Goal: Information Seeking & Learning: Learn about a topic

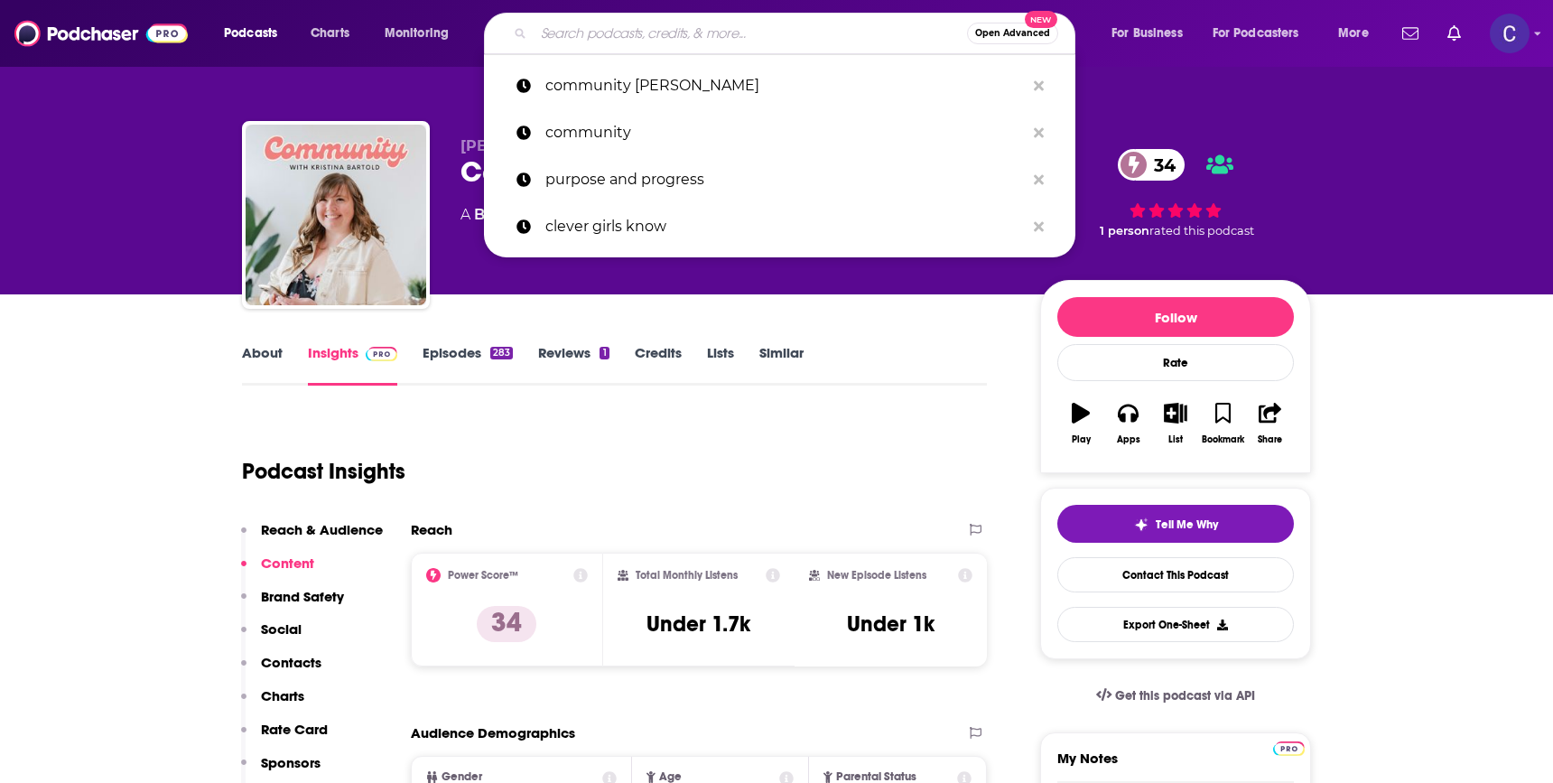
click at [661, 34] on input "Search podcasts, credits, & more..." at bounding box center [750, 33] width 433 height 29
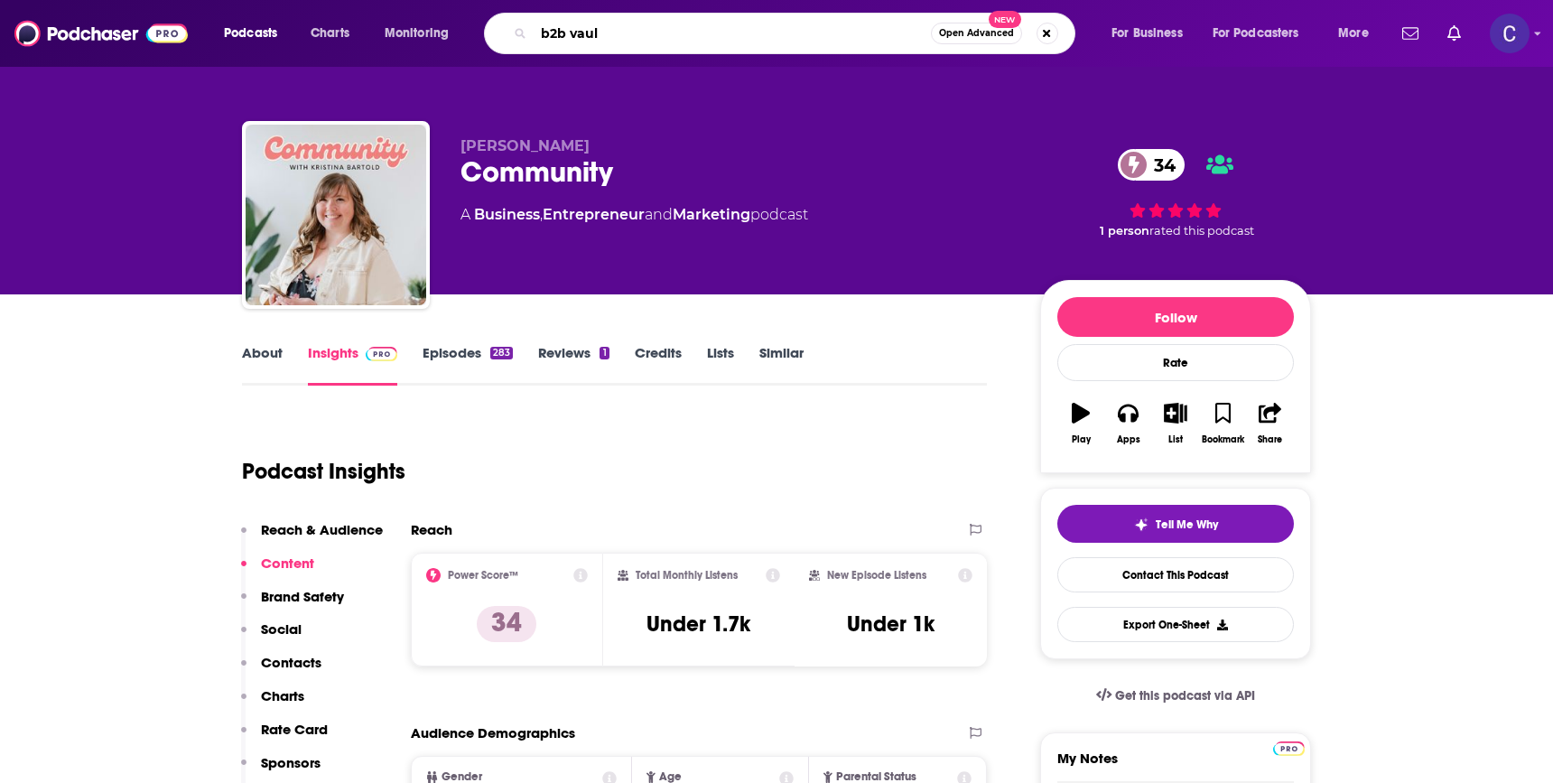
type input "b2b vault"
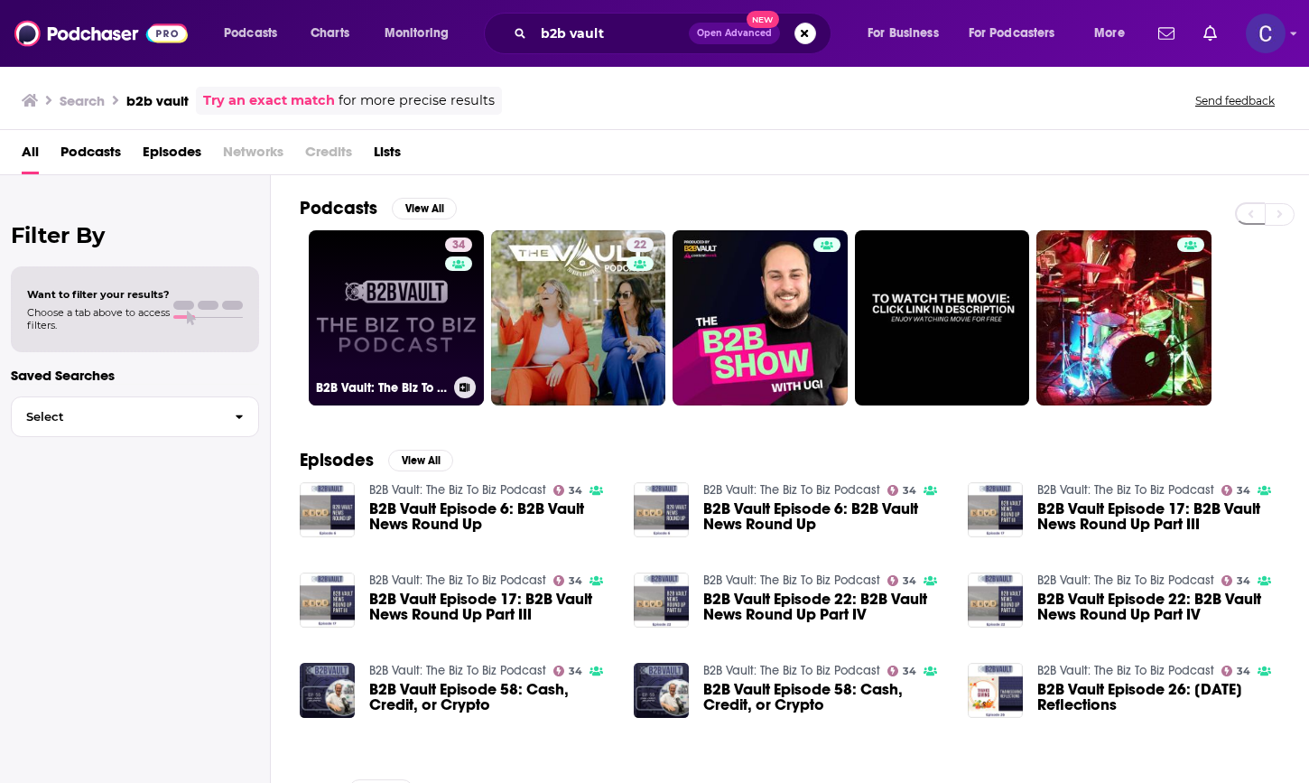
click at [841, 216] on div "Podcasts View All" at bounding box center [804, 213] width 1009 height 33
click at [447, 346] on div "34" at bounding box center [461, 317] width 32 height 161
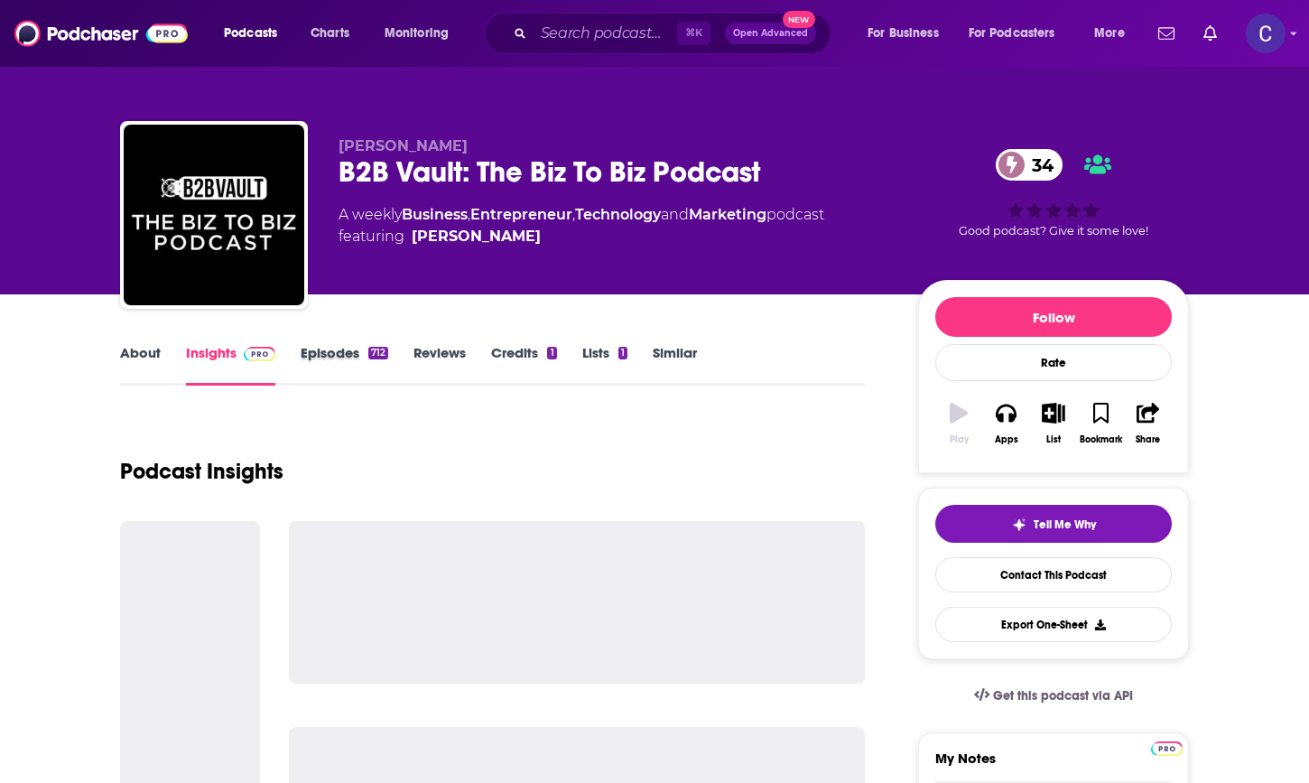
click at [388, 372] on div "Episodes 712" at bounding box center [357, 365] width 113 height 42
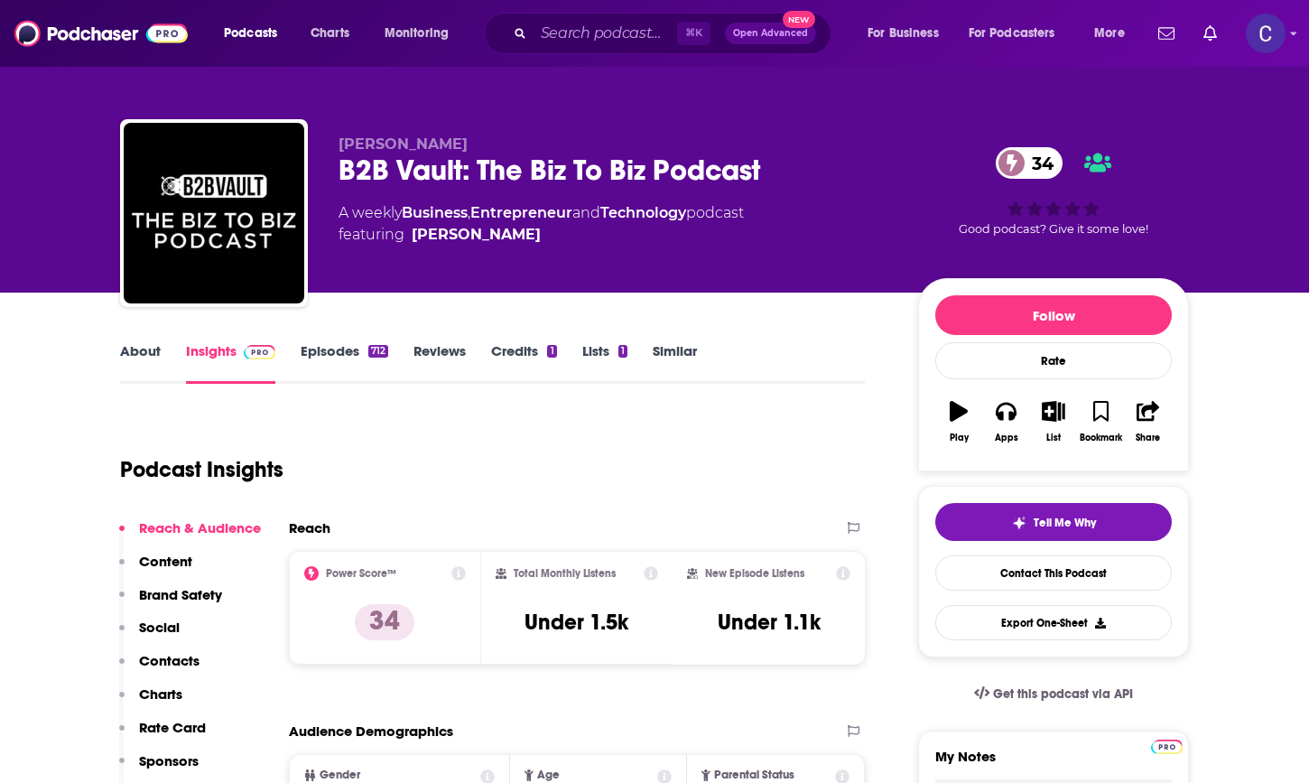
click at [146, 348] on link "About" at bounding box center [140, 363] width 41 height 42
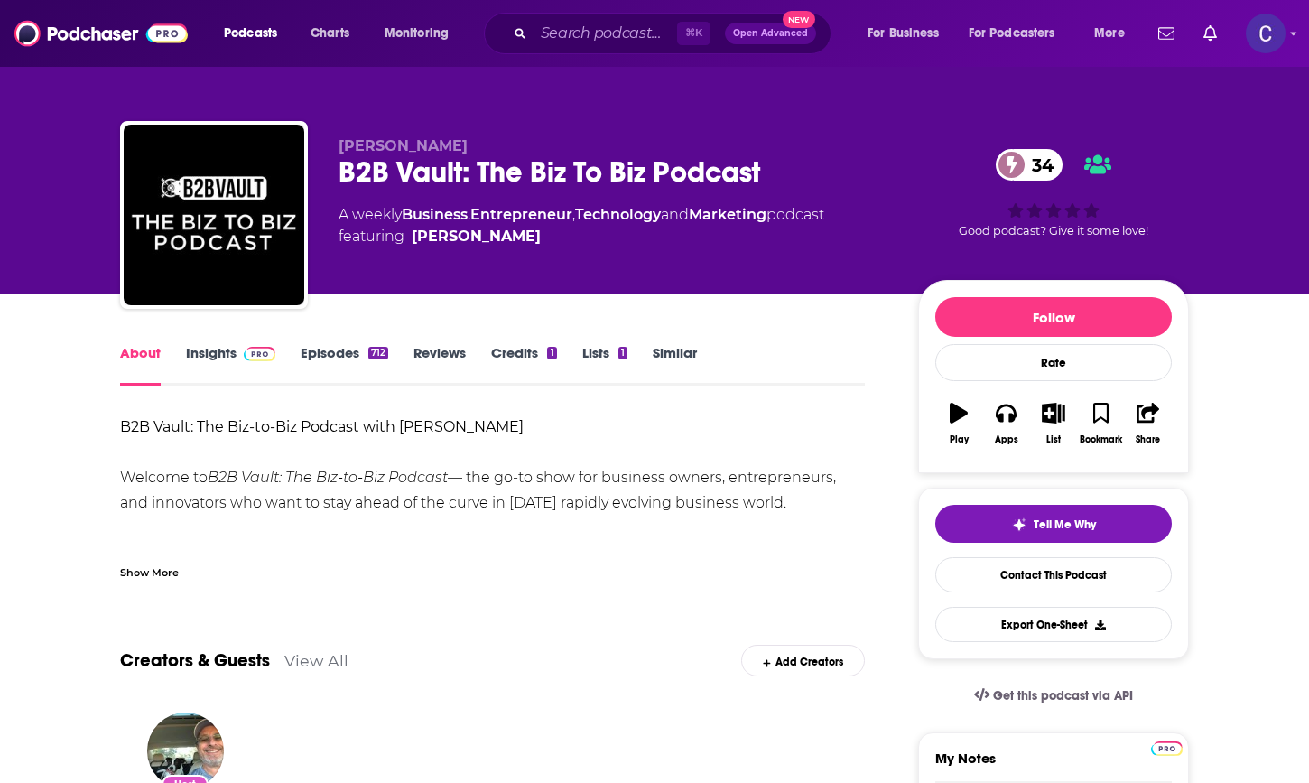
click at [163, 571] on div "Show More" at bounding box center [149, 570] width 59 height 17
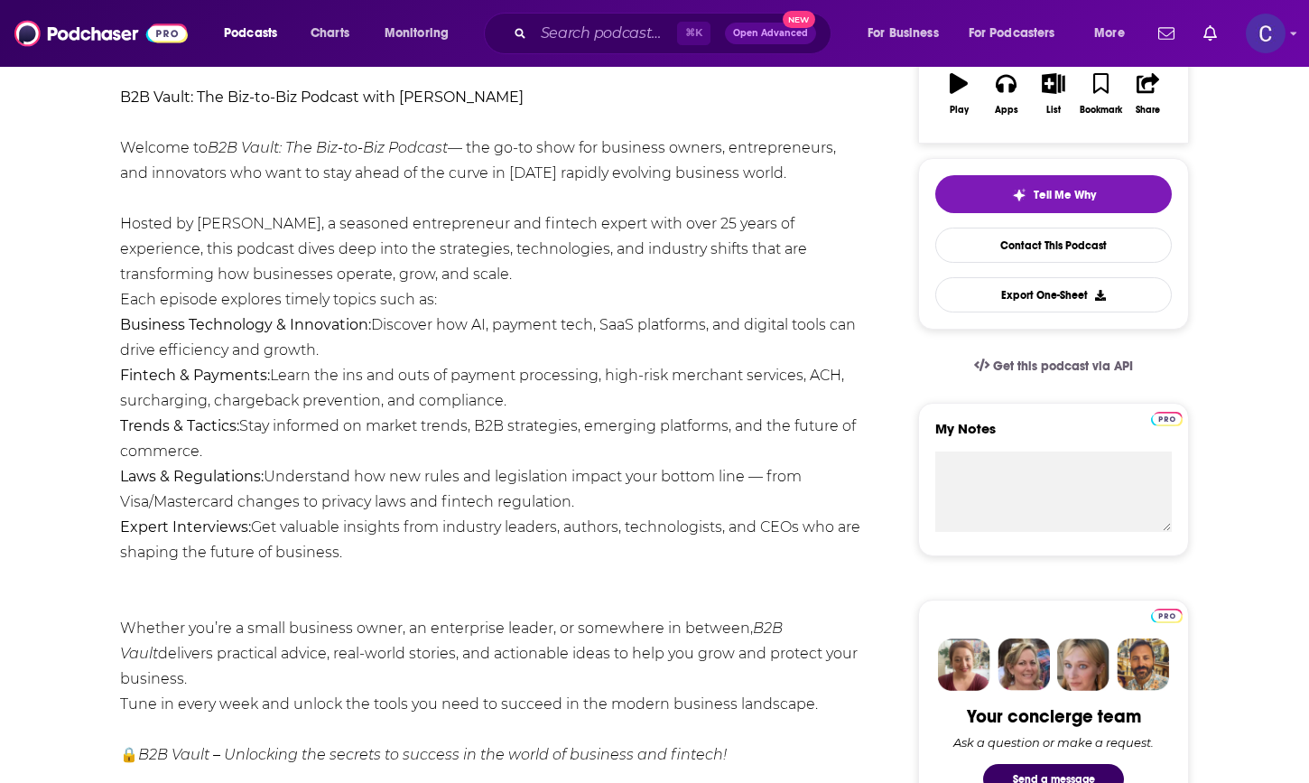
scroll to position [334, 0]
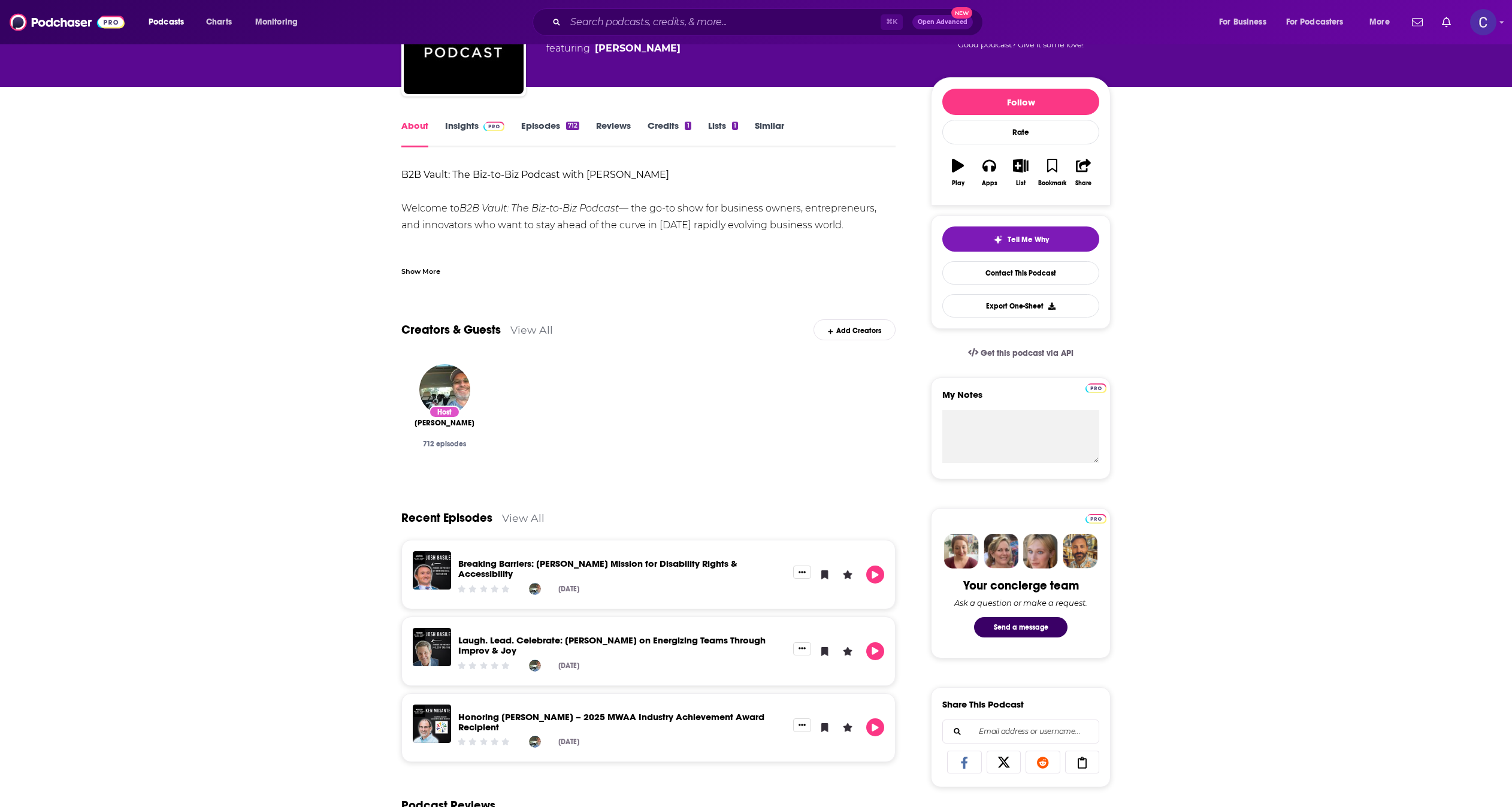
scroll to position [104, 0]
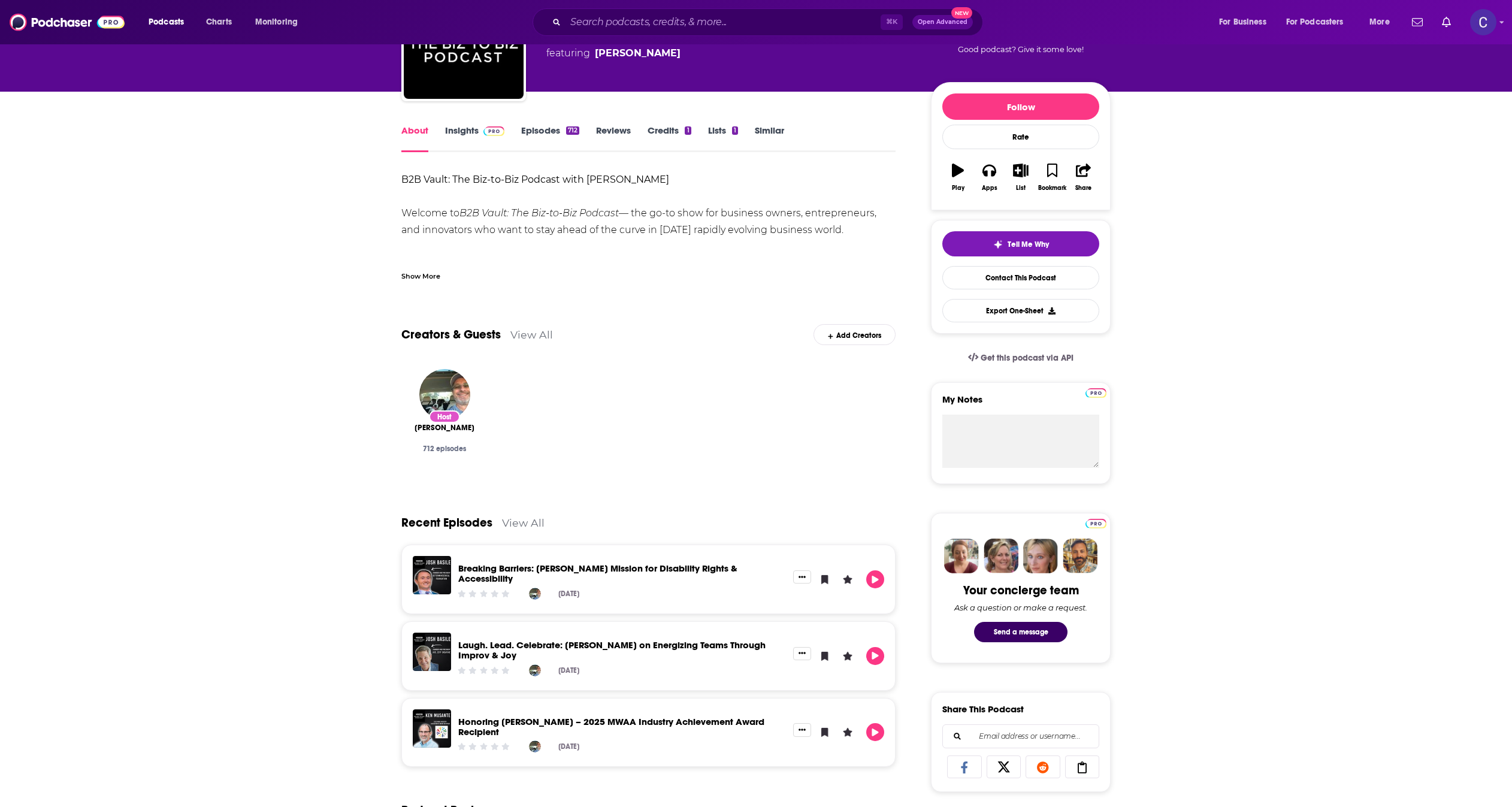
click at [546, 129] on link "Episodes 712" at bounding box center [550, 139] width 58 height 28
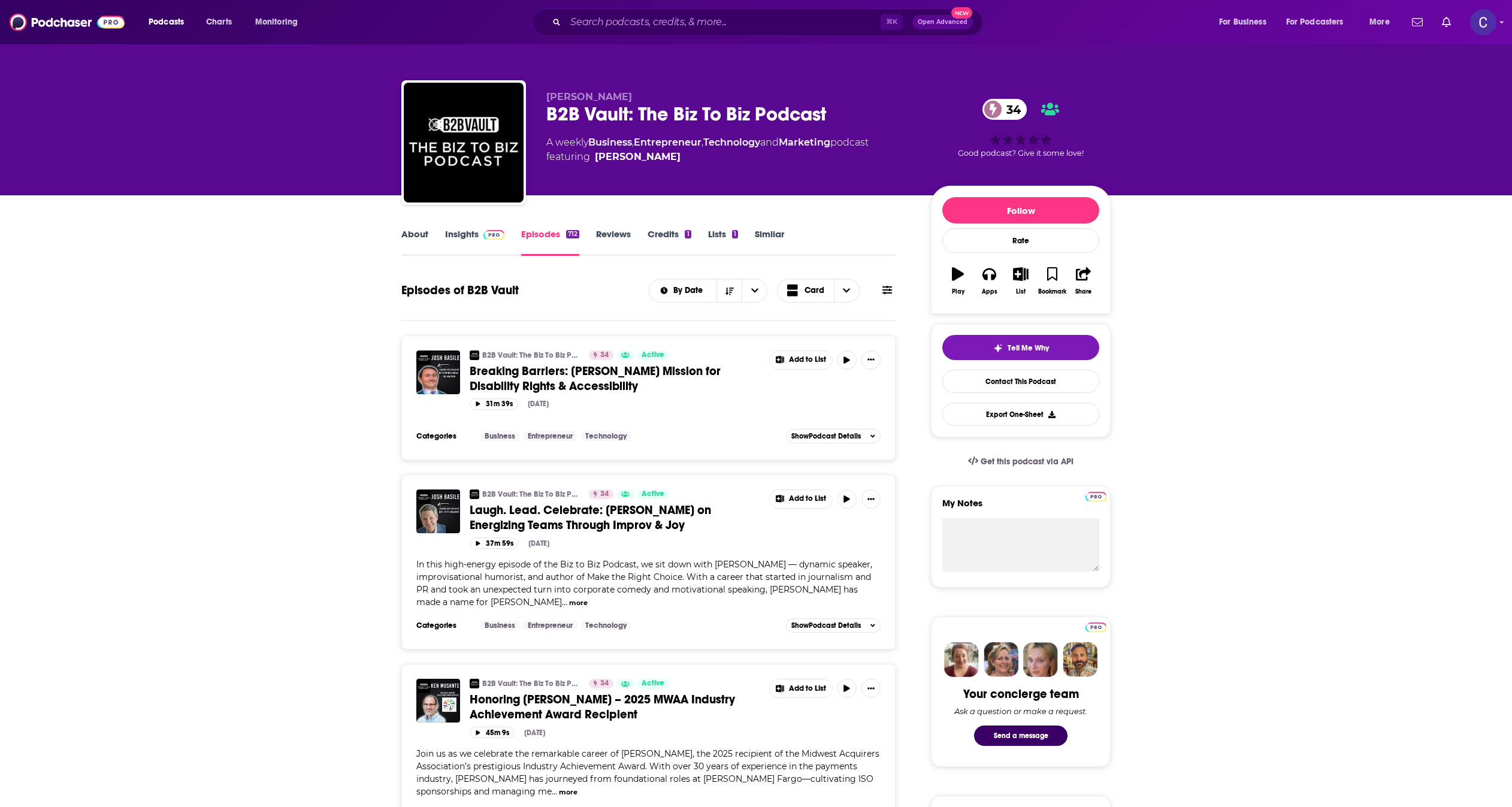
click at [476, 250] on link "Insights" at bounding box center [474, 242] width 59 height 28
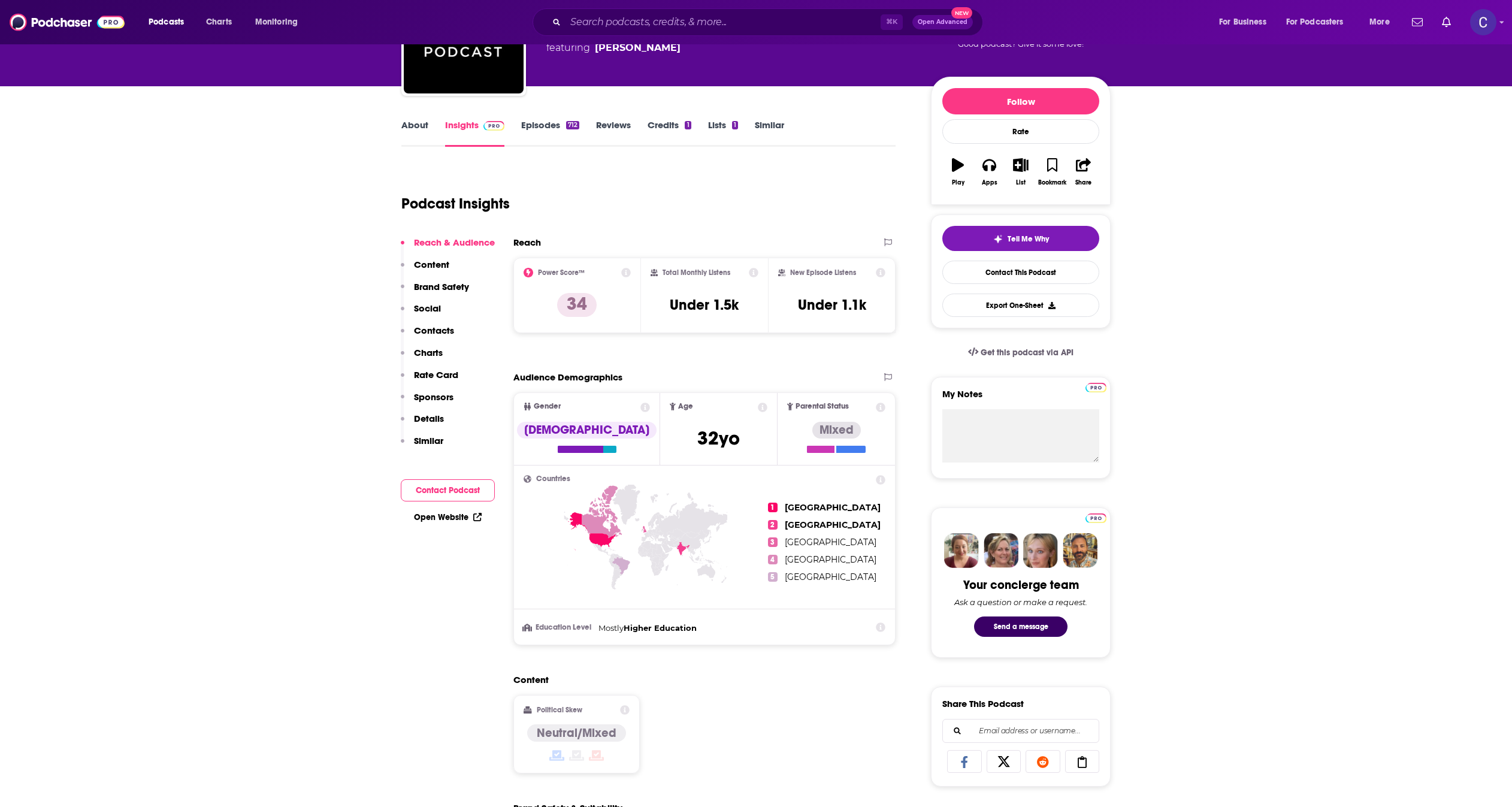
scroll to position [78, 0]
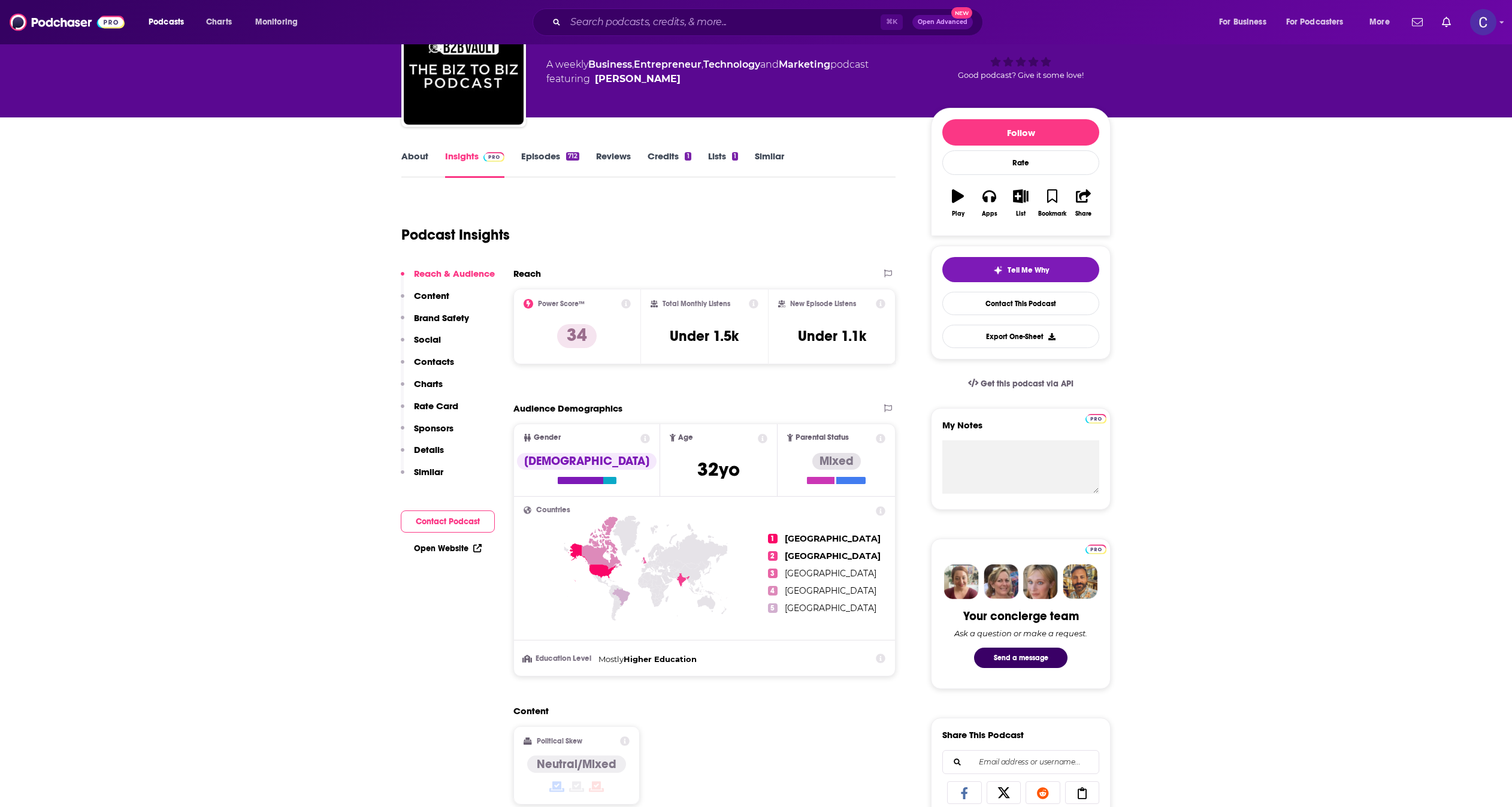
click at [415, 161] on link "About" at bounding box center [415, 165] width 27 height 28
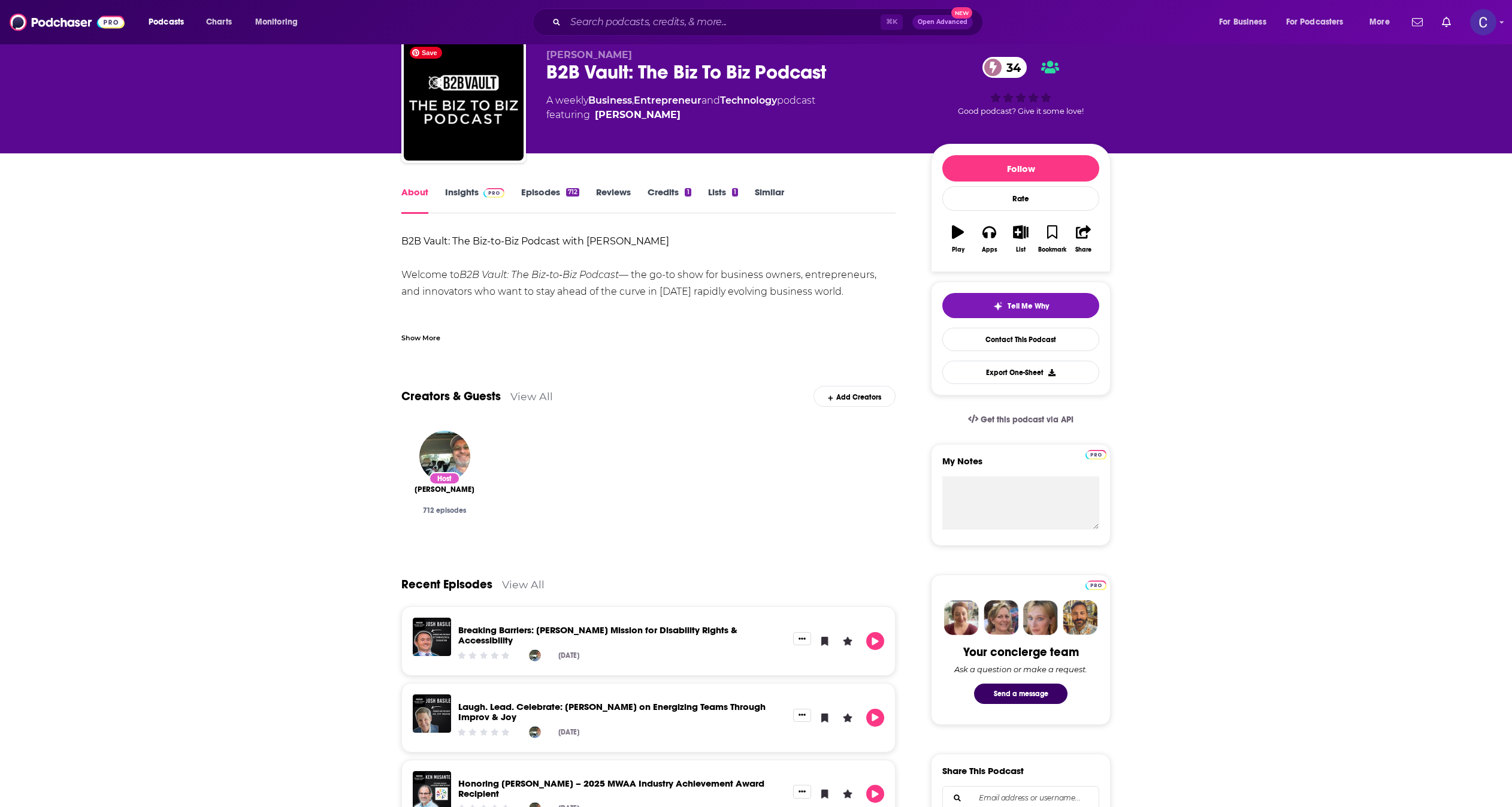
scroll to position [57, 0]
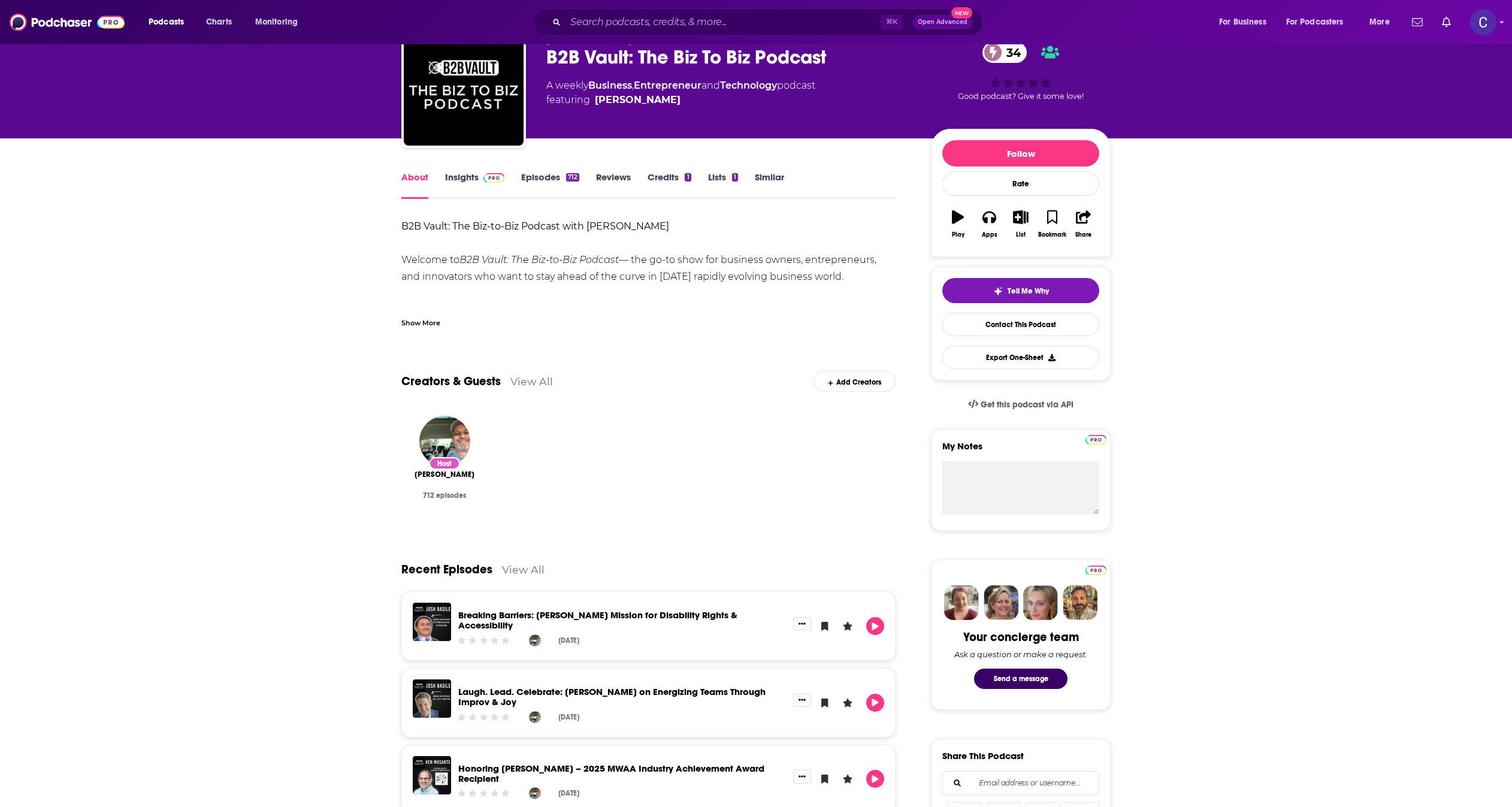
click at [426, 319] on div "Show More" at bounding box center [421, 322] width 39 height 11
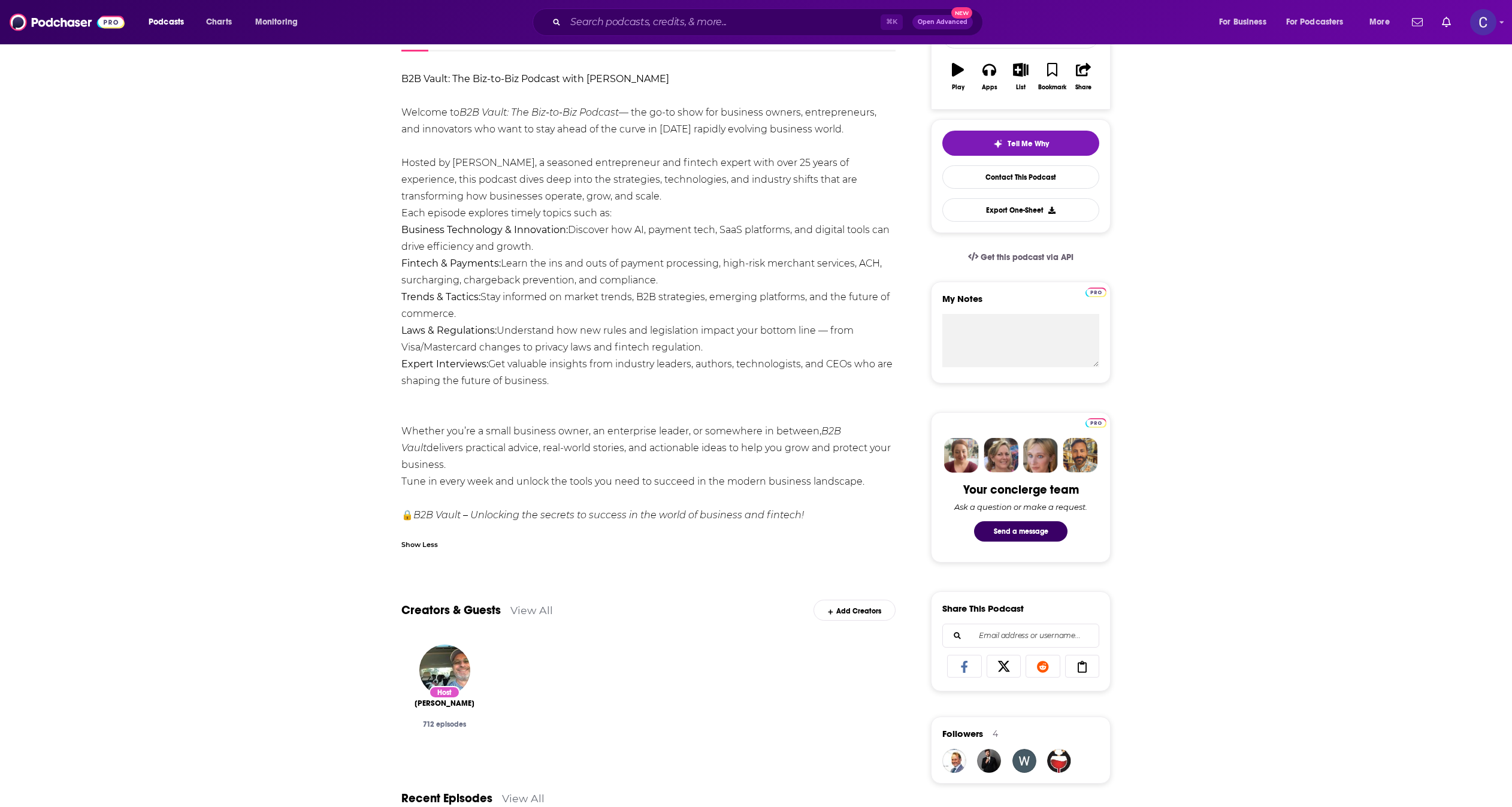
scroll to position [206, 0]
click at [830, 120] on div "B2B Vault: The Biz-to-Biz Podcast with Allen Kopelman Welcome to B2B Vault: The…" at bounding box center [648, 296] width 494 height 453
